Goal: Check status: Check status

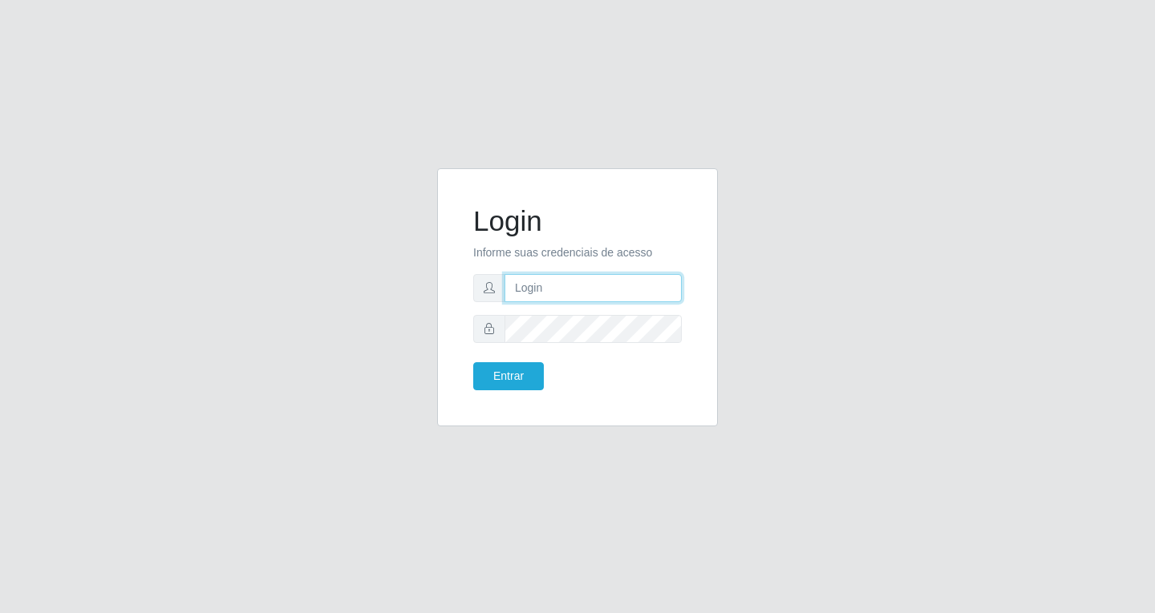
drag, startPoint x: 0, startPoint y: 0, endPoint x: 566, endPoint y: 285, distance: 633.7
click at [566, 284] on input "text" at bounding box center [592, 288] width 177 height 28
type input "[EMAIL_ADDRESS][DOMAIN_NAME]"
click at [473, 362] on button "Entrar" at bounding box center [508, 376] width 71 height 28
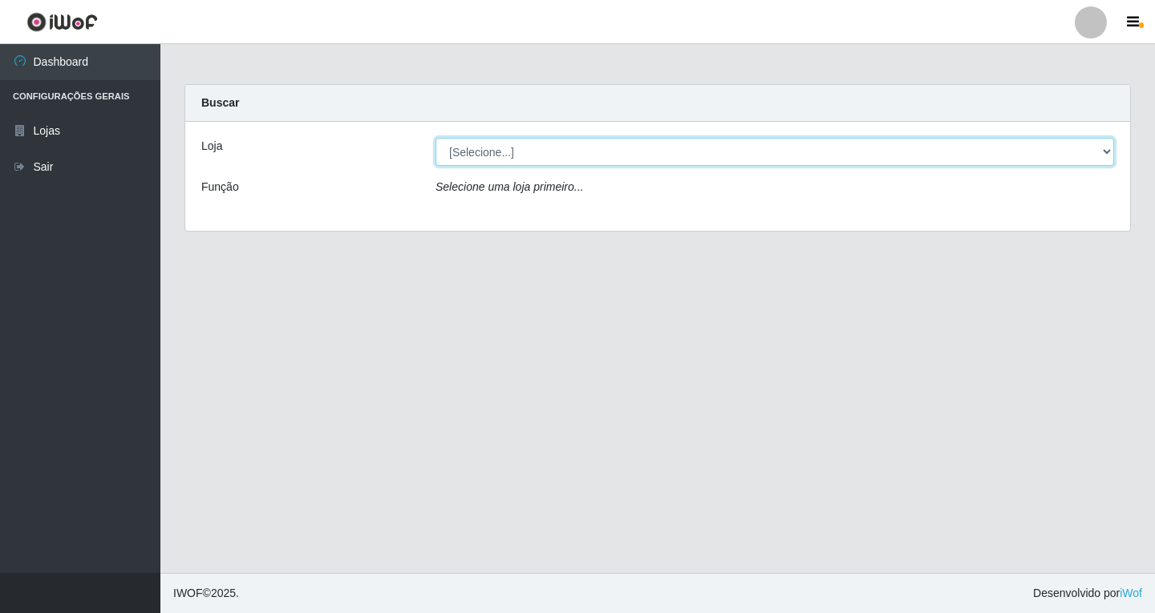
click at [560, 148] on select "[Selecione...] SuperFácil Atacado - [GEOGRAPHIC_DATA]" at bounding box center [774, 152] width 678 height 28
select select "503"
click at [435, 138] on select "[Selecione...] SuperFácil Atacado - [GEOGRAPHIC_DATA]" at bounding box center [774, 152] width 678 height 28
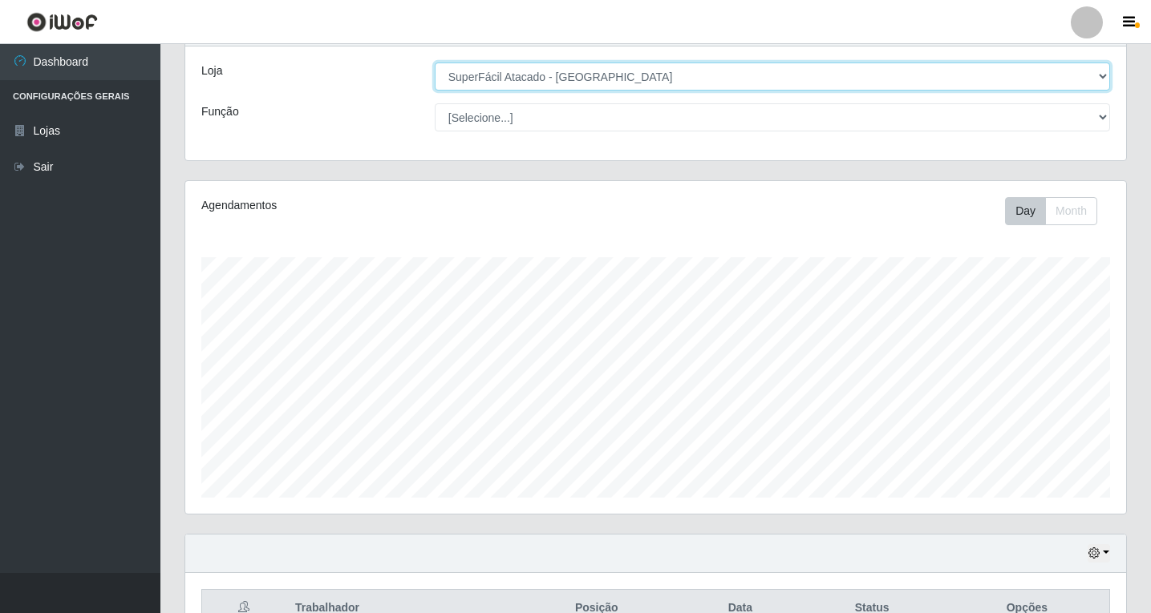
scroll to position [166, 0]
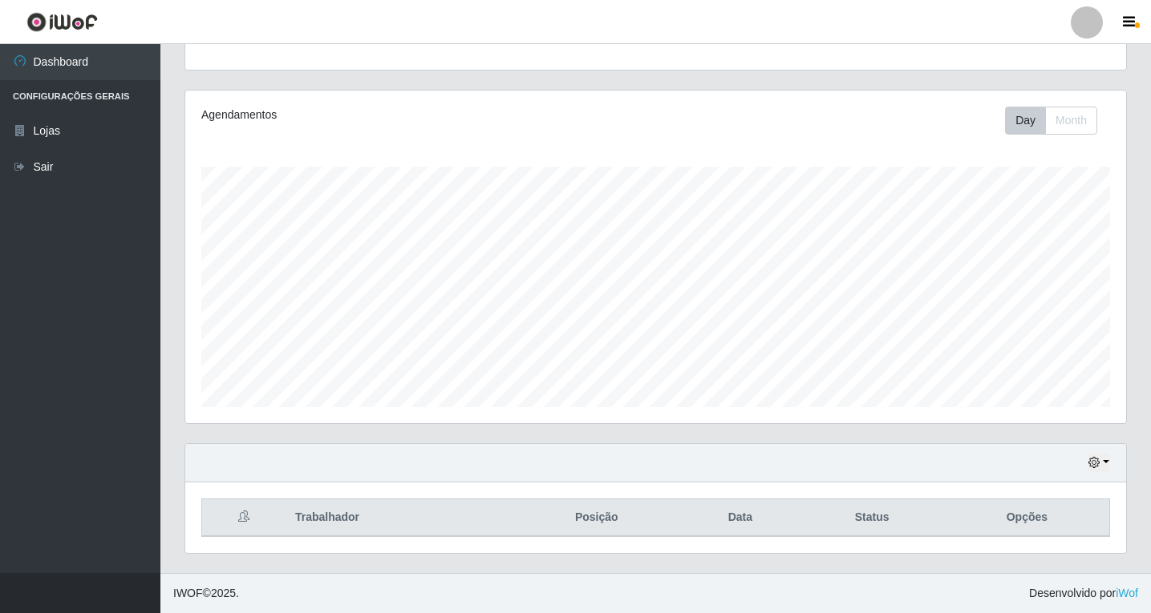
click at [1103, 451] on div "Hoje 1 dia 3 dias 1 Semana Não encerrados" at bounding box center [655, 463] width 941 height 38
click at [1103, 456] on button "button" at bounding box center [1098, 463] width 22 height 18
click at [1021, 403] on button "1 Semana" at bounding box center [1045, 404] width 127 height 34
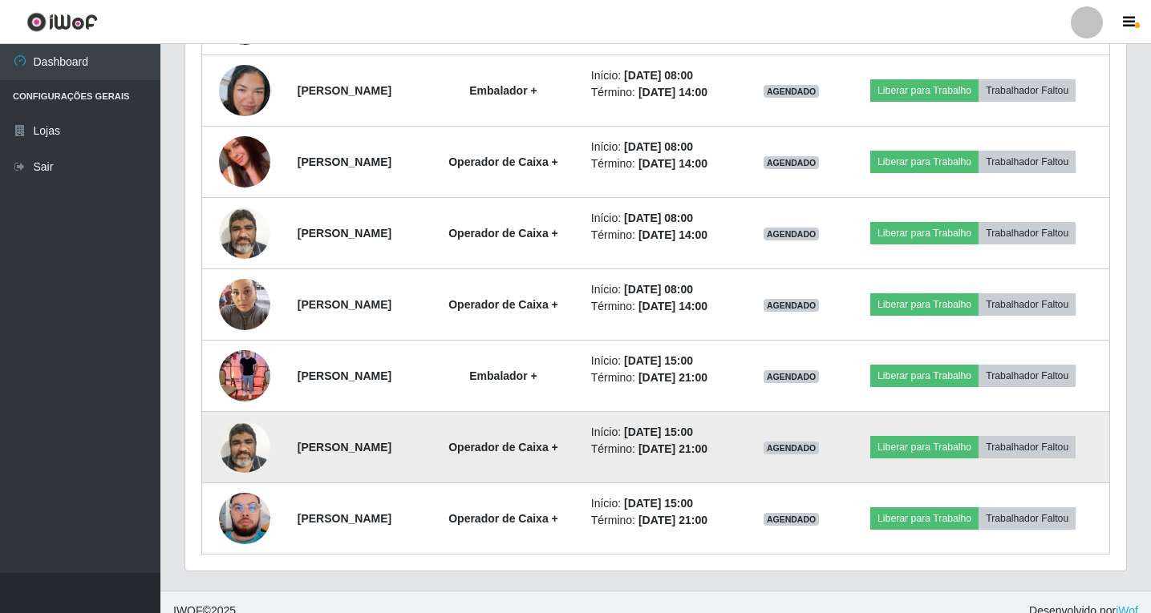
scroll to position [1451, 0]
